Goal: Information Seeking & Learning: Find specific fact

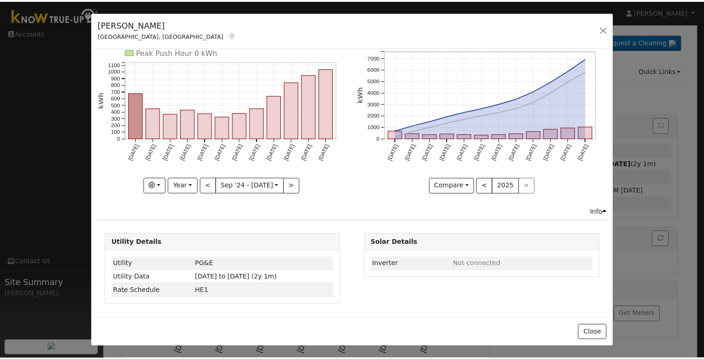
scroll to position [20, 0]
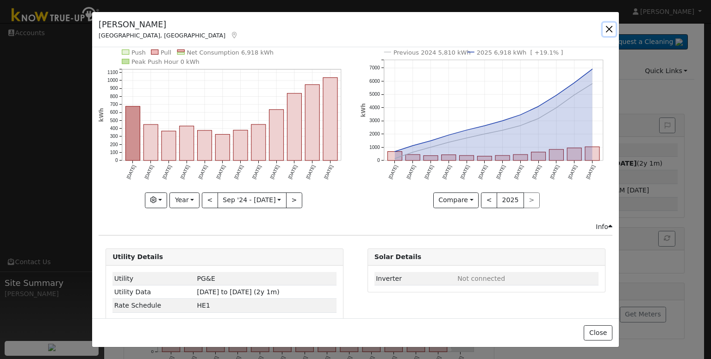
click at [356, 33] on button "button" at bounding box center [609, 29] width 13 height 13
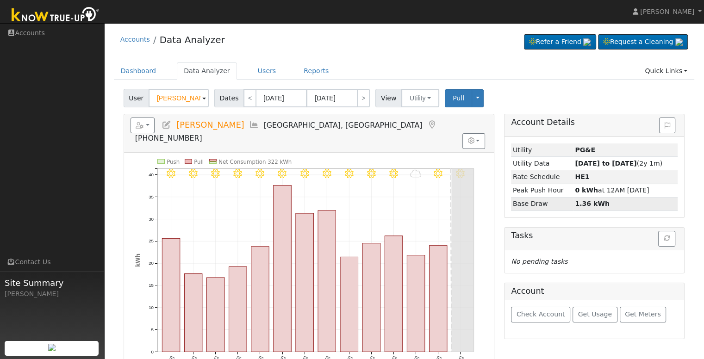
scroll to position [13, 0]
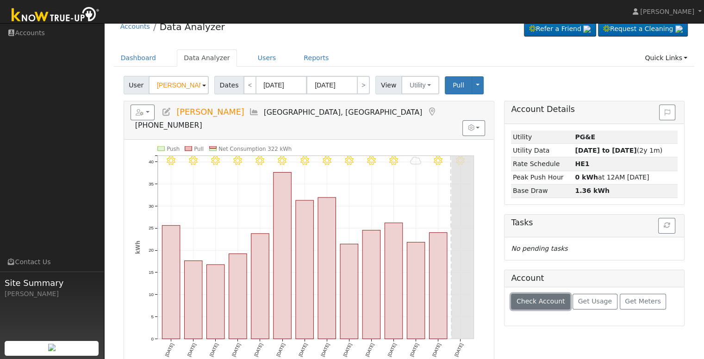
click at [356, 306] on button "Check Account" at bounding box center [540, 302] width 59 height 16
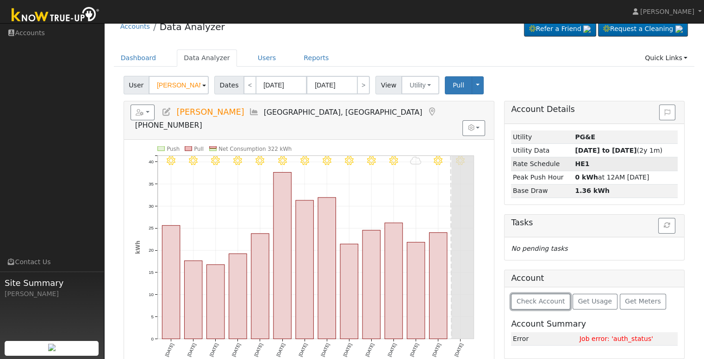
scroll to position [16, 0]
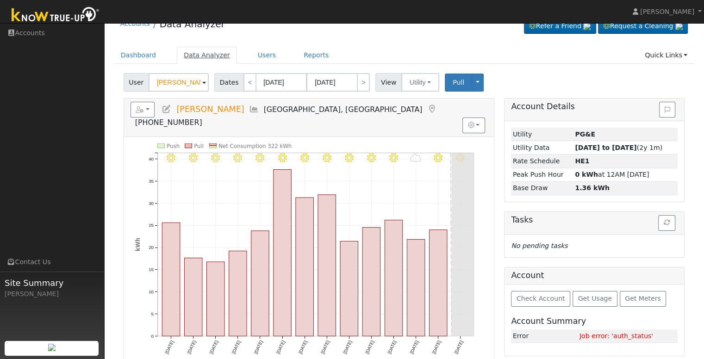
click at [198, 55] on link "Data Analyzer" at bounding box center [207, 55] width 60 height 17
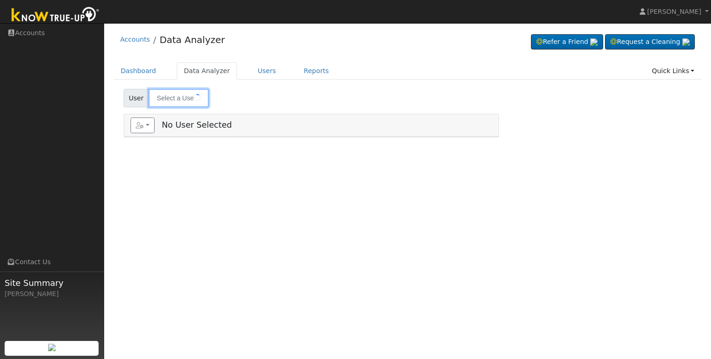
type input "[PERSON_NAME]"
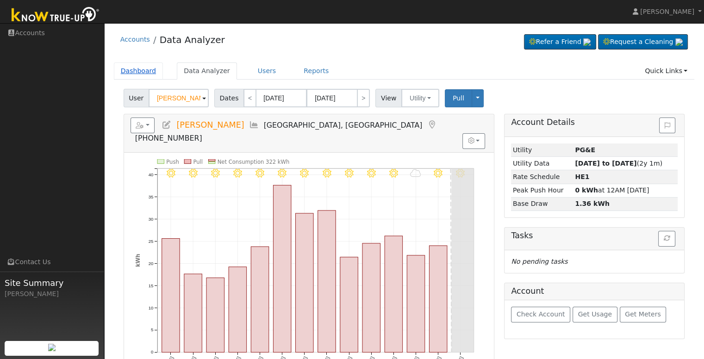
click at [144, 73] on link "Dashboard" at bounding box center [139, 71] width 50 height 17
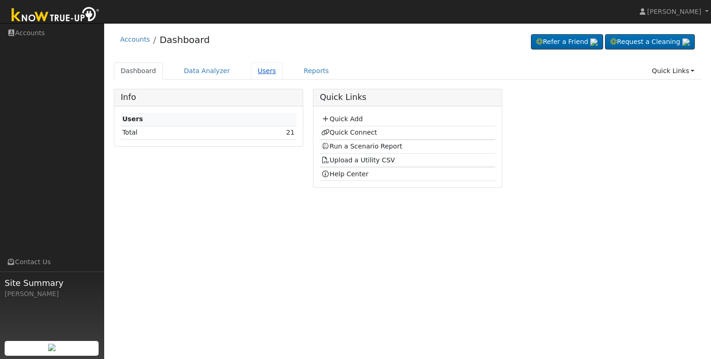
click at [254, 73] on link "Users" at bounding box center [267, 71] width 32 height 17
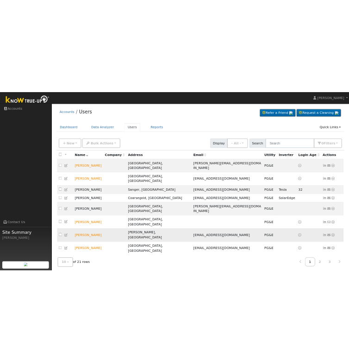
scroll to position [11, 0]
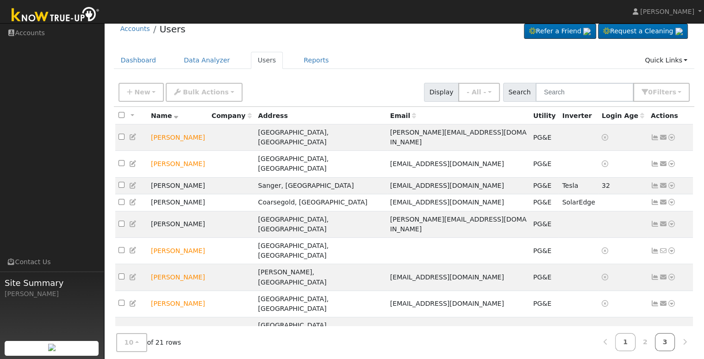
click at [665, 339] on link "3" at bounding box center [665, 342] width 20 height 18
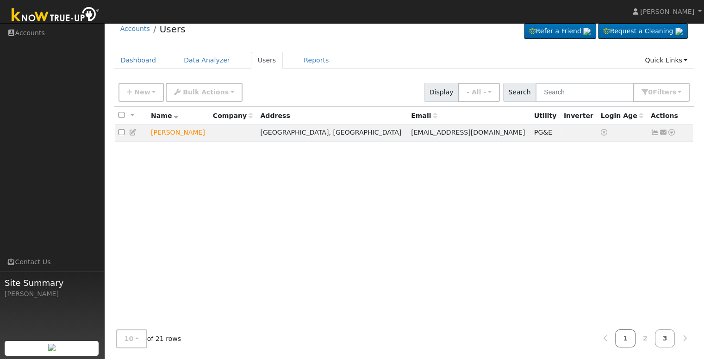
click at [628, 340] on link "1" at bounding box center [625, 339] width 20 height 18
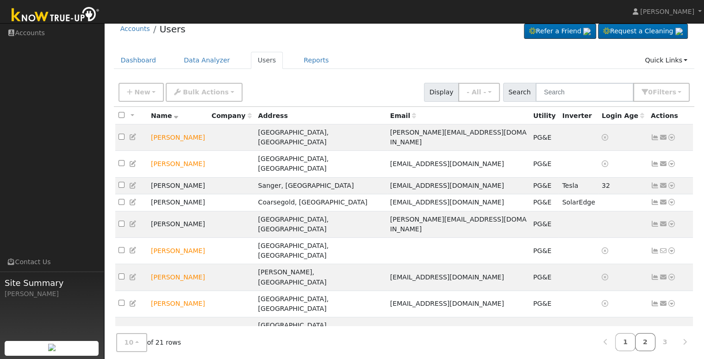
click at [644, 334] on link "2" at bounding box center [645, 342] width 20 height 18
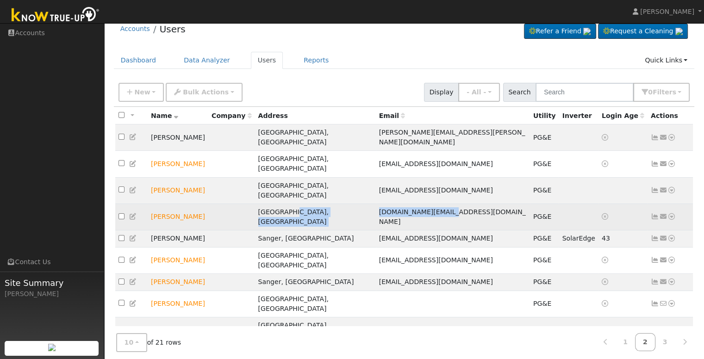
drag, startPoint x: 411, startPoint y: 185, endPoint x: 333, endPoint y: 185, distance: 77.3
click at [333, 204] on tr "Ida Mok Fresno, CA imok.email@yahoo.com PG&E Send Email... Data Analyzer Report…" at bounding box center [404, 217] width 578 height 26
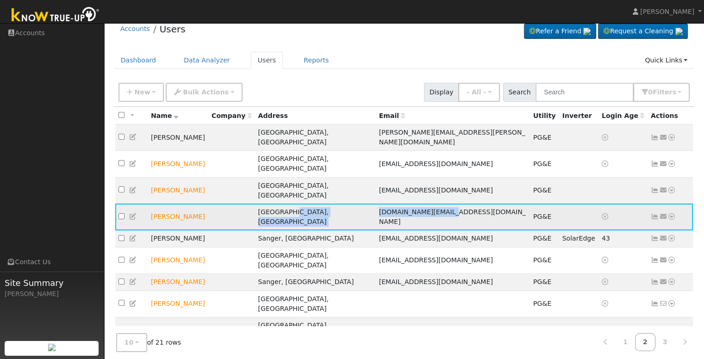
copy tr "imok.email@yahoo.com"
